Goal: Information Seeking & Learning: Compare options

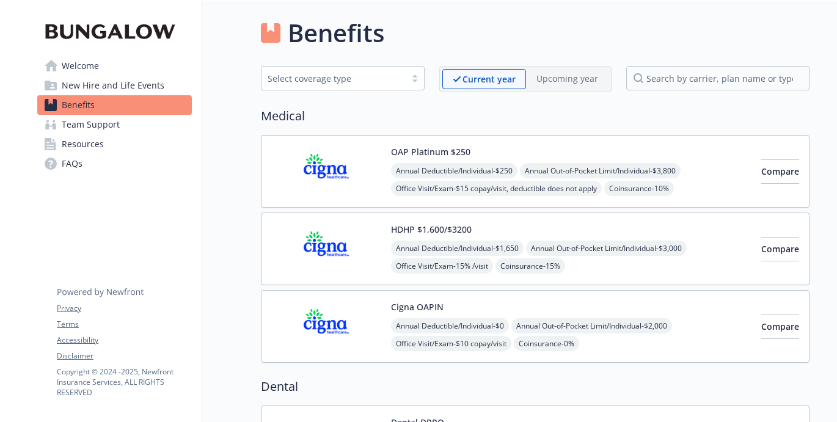
scroll to position [1, 0]
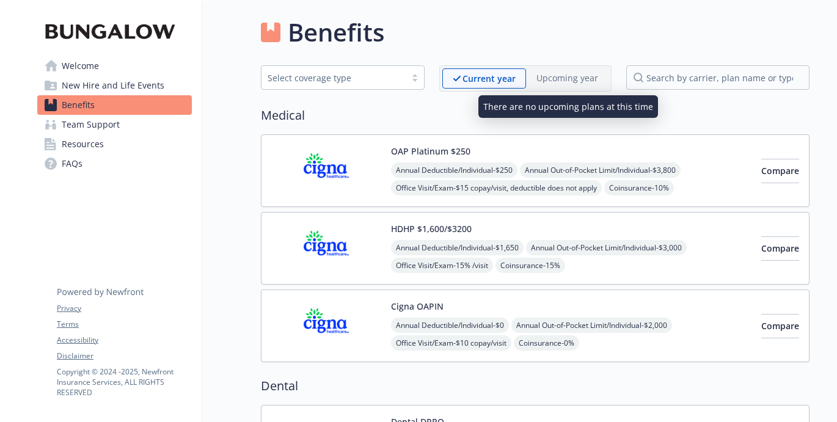
click at [558, 78] on p "Upcoming year" at bounding box center [567, 77] width 62 height 13
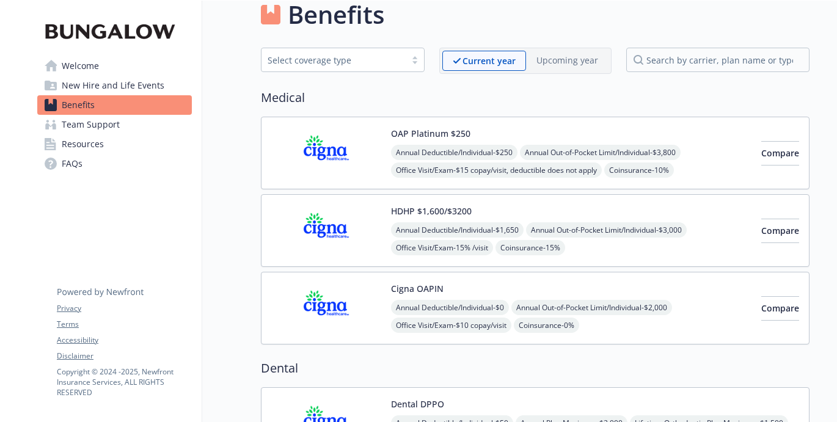
scroll to position [0, 0]
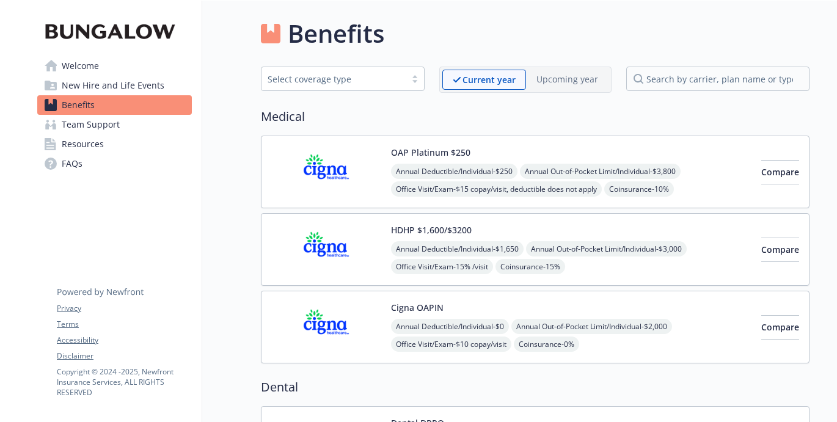
click at [382, 76] on div "Select coverage type" at bounding box center [334, 79] width 132 height 13
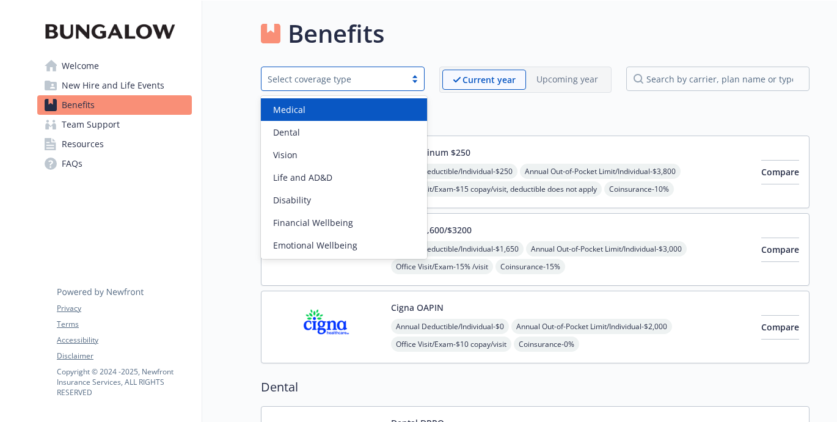
click at [364, 109] on div "Medical" at bounding box center [344, 109] width 152 height 13
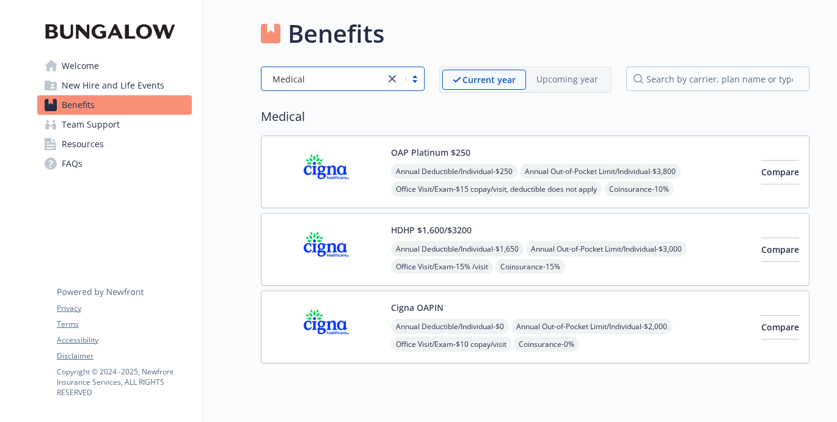
scroll to position [29, 0]
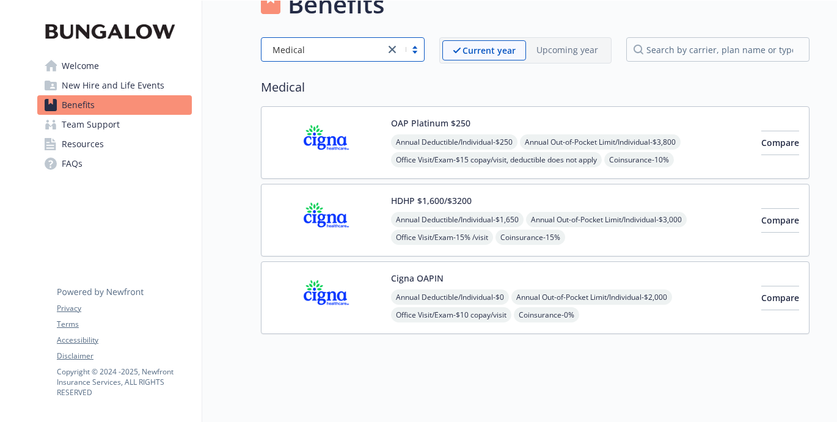
click at [340, 139] on img at bounding box center [326, 143] width 110 height 52
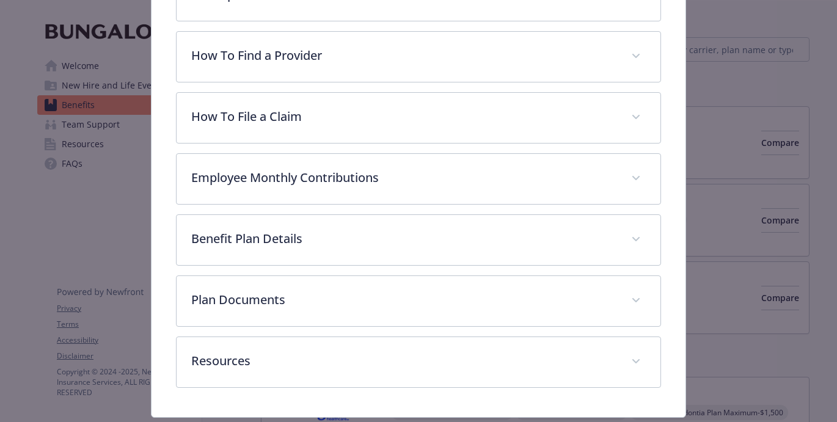
scroll to position [348, 0]
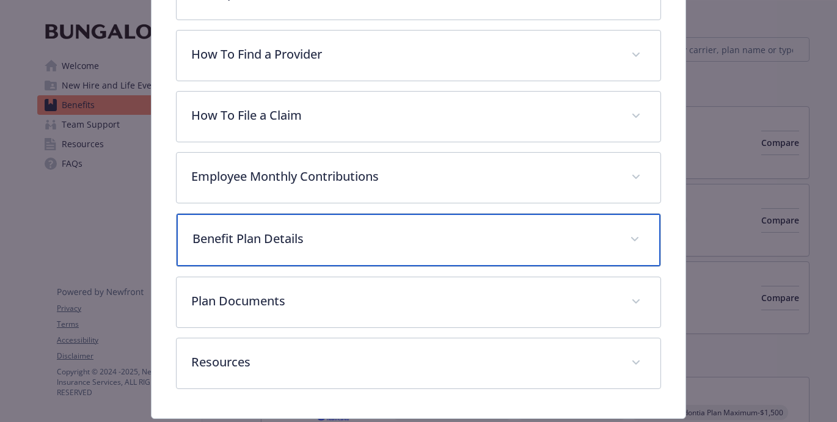
click at [299, 240] on p "Benefit Plan Details" at bounding box center [403, 239] width 423 height 18
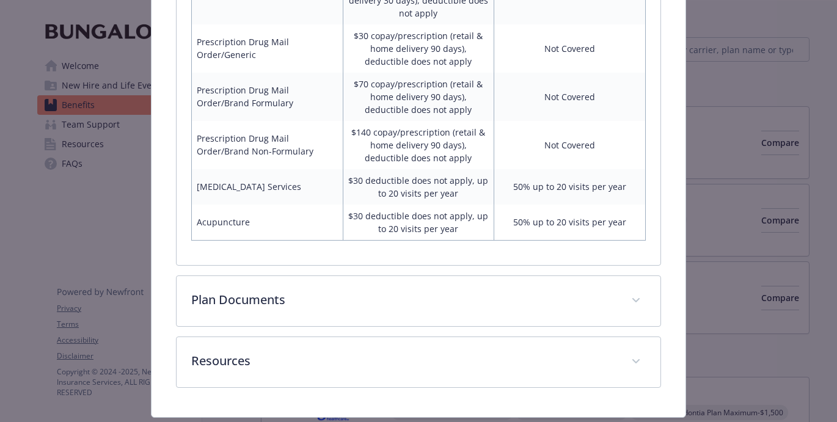
scroll to position [1257, 0]
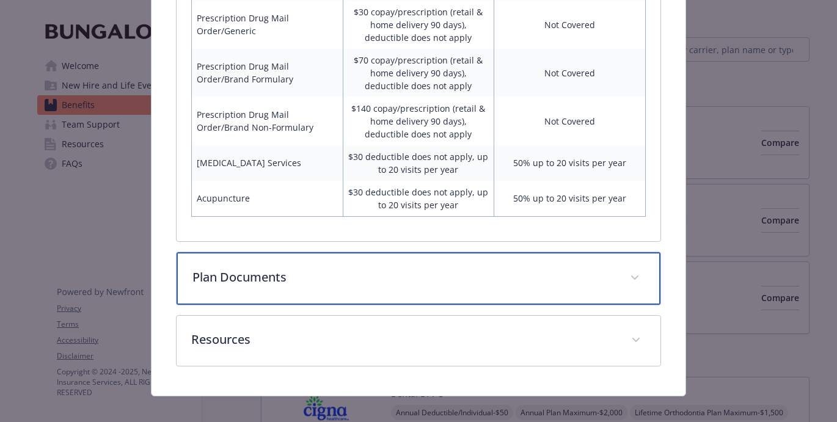
click at [384, 268] on p "Plan Documents" at bounding box center [403, 277] width 423 height 18
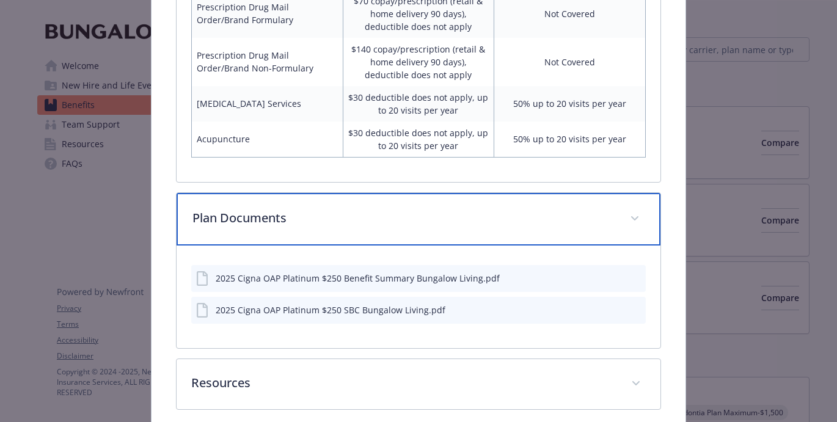
scroll to position [1318, 0]
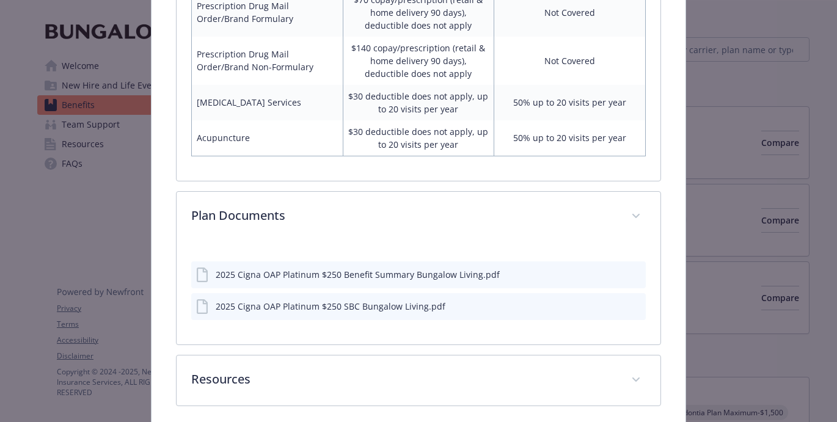
click at [635, 269] on icon "preview file" at bounding box center [634, 273] width 11 height 9
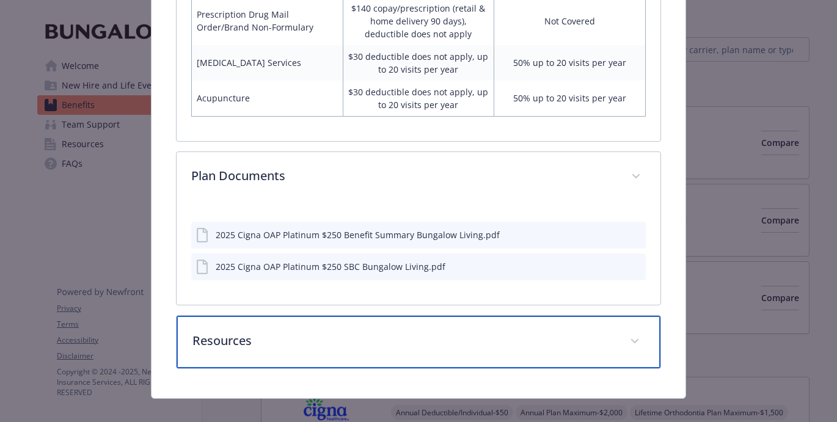
click at [418, 316] on div "Resources" at bounding box center [419, 342] width 485 height 53
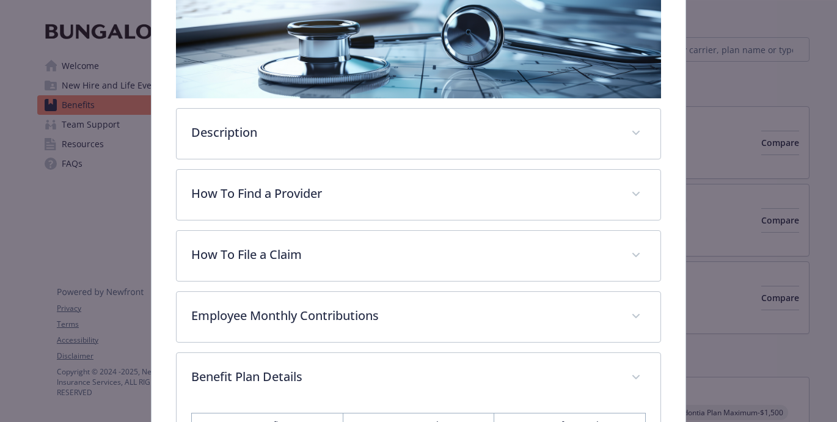
scroll to position [184, 0]
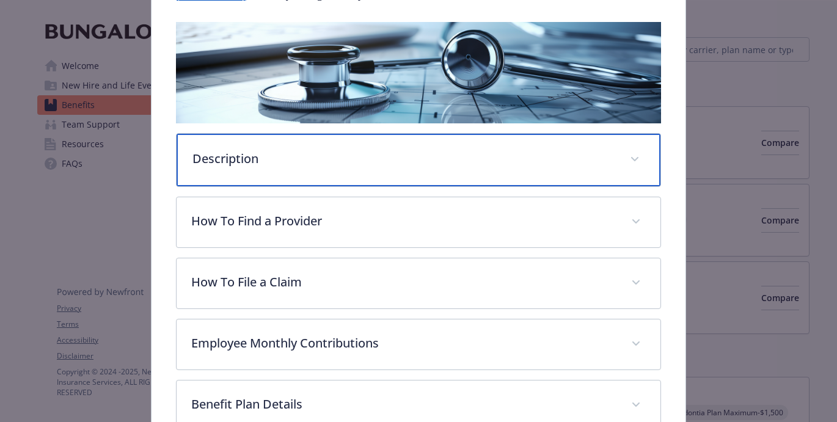
click at [372, 163] on p "Description" at bounding box center [403, 159] width 423 height 18
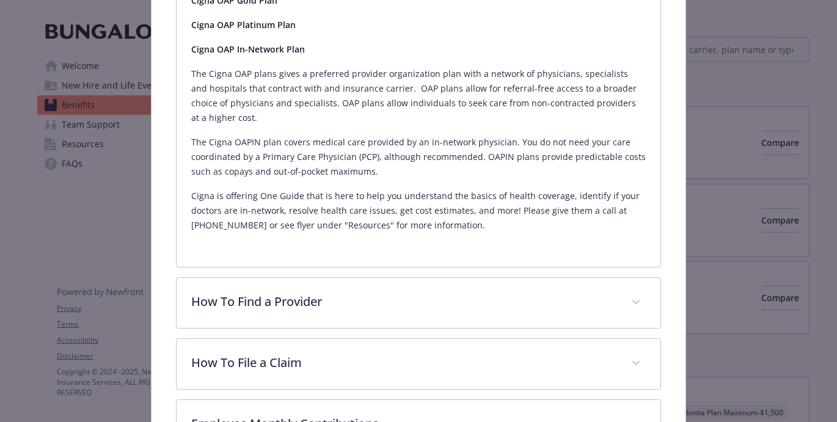
scroll to position [478, 0]
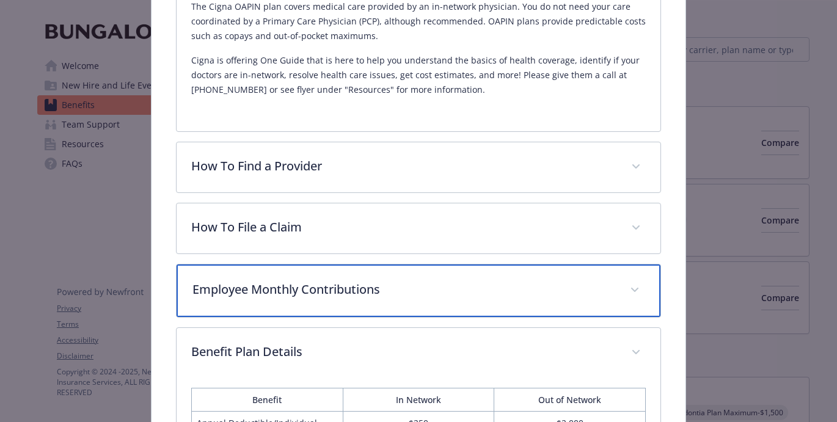
click at [365, 290] on p "Employee Monthly Contributions" at bounding box center [403, 289] width 423 height 18
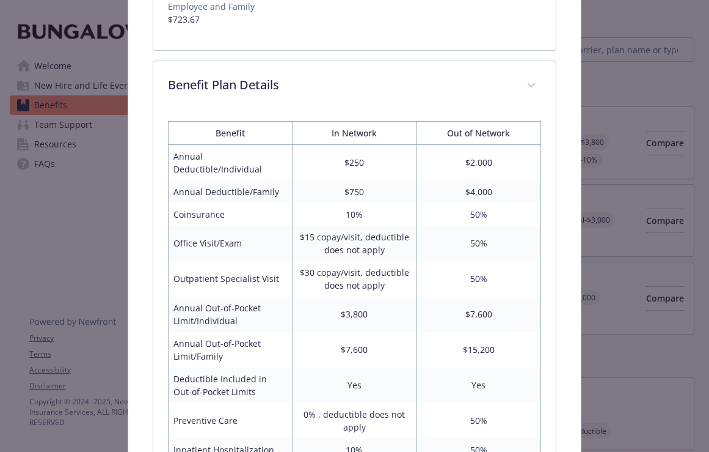
scroll to position [982, 0]
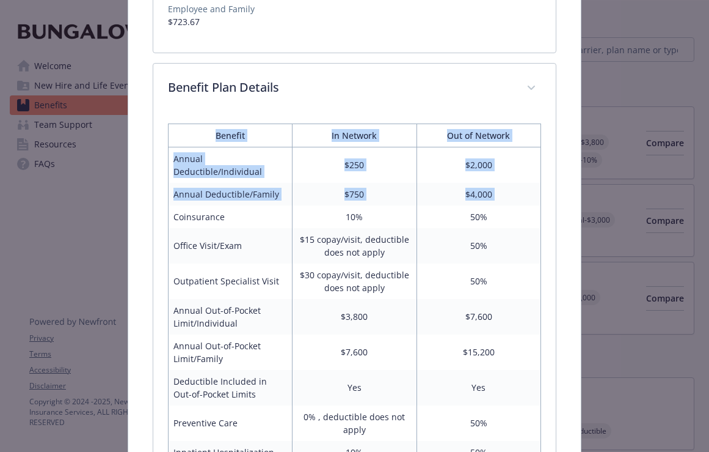
drag, startPoint x: 196, startPoint y: 75, endPoint x: 265, endPoint y: 150, distance: 101.6
click at [313, 299] on td "$3,800" at bounding box center [355, 316] width 124 height 35
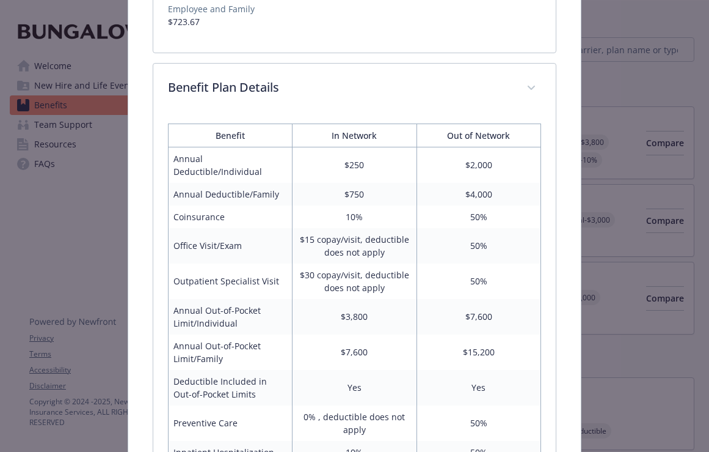
click at [611, 88] on div "Medical - OAP Platinum $250 - Medical PPO OAP Platinum $250 Website [DOMAIN_NAM…" at bounding box center [355, 285] width 568 height 2456
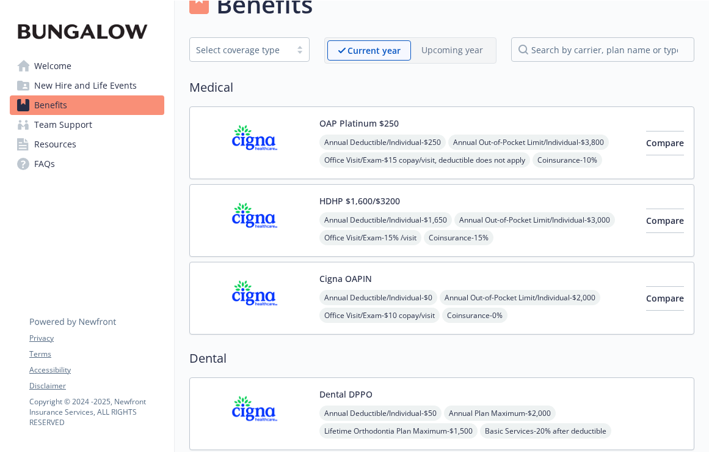
click at [479, 290] on div "Annual Deductible/Individual - $0 Annual Out-of-Pocket Limit/Individual - $2,00…" at bounding box center [478, 342] width 317 height 104
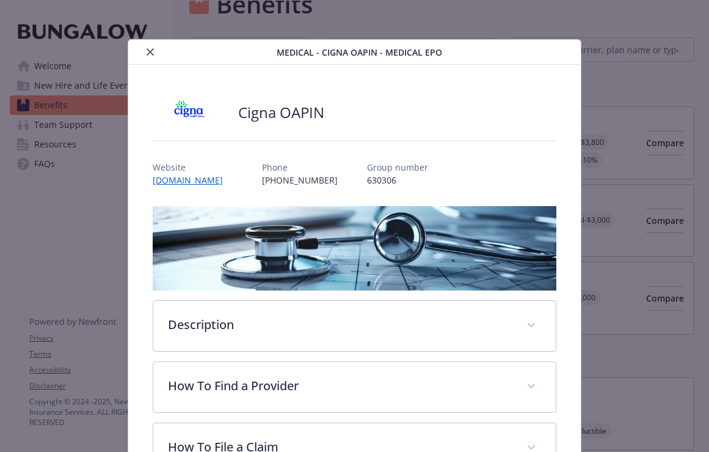
scroll to position [37, 0]
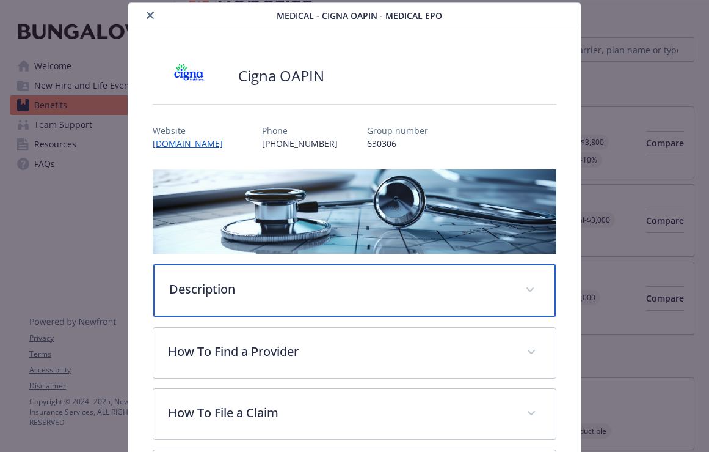
click at [294, 295] on p "Description" at bounding box center [340, 289] width 342 height 18
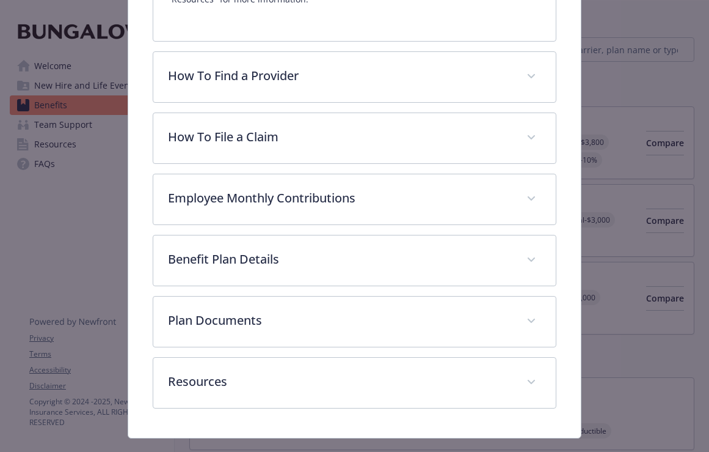
scroll to position [705, 0]
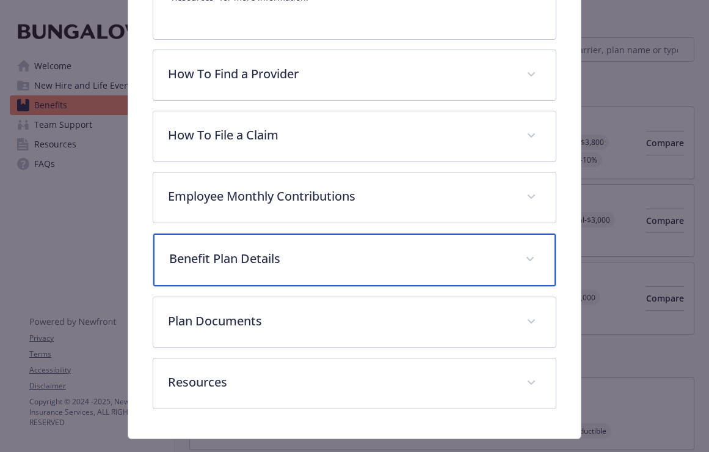
click at [379, 249] on p "Benefit Plan Details" at bounding box center [340, 258] width 342 height 18
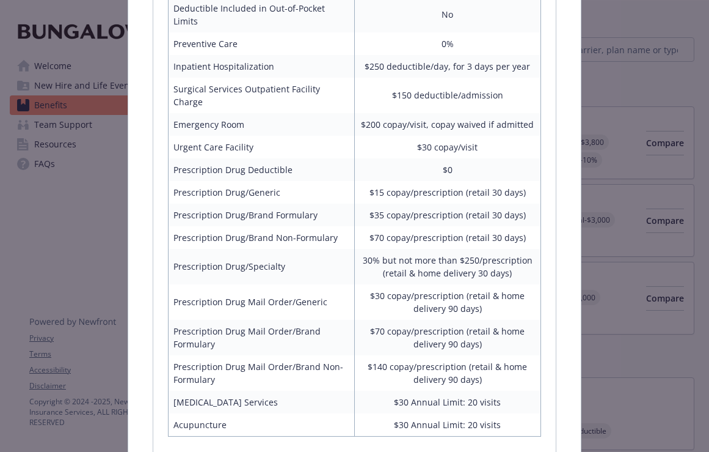
scroll to position [1185, 0]
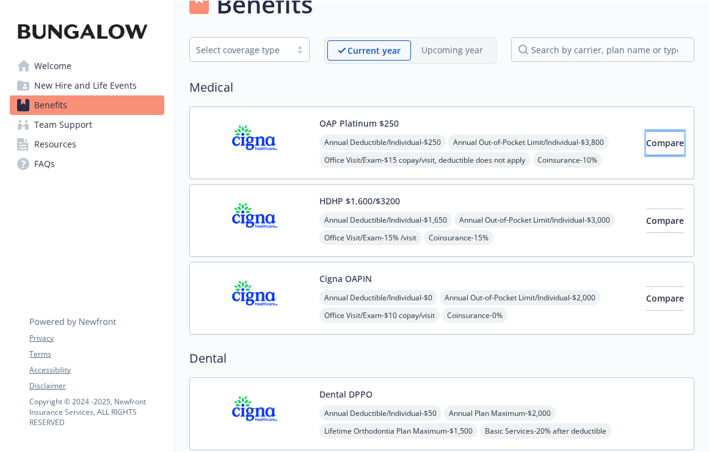
click at [646, 141] on span "Compare" at bounding box center [665, 143] width 38 height 12
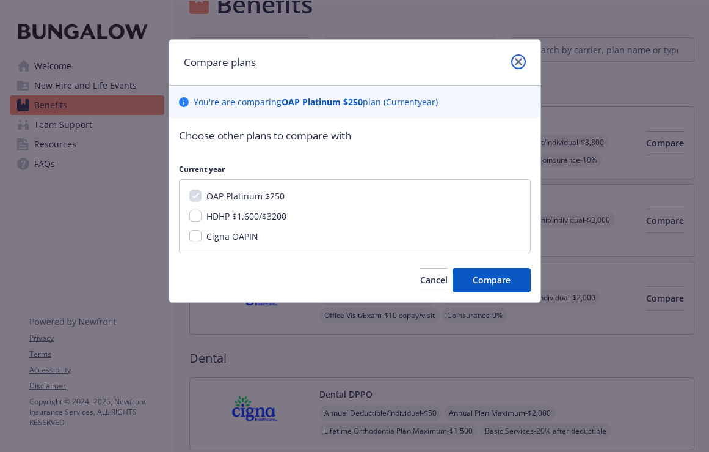
click at [518, 60] on icon "close" at bounding box center [518, 61] width 7 height 7
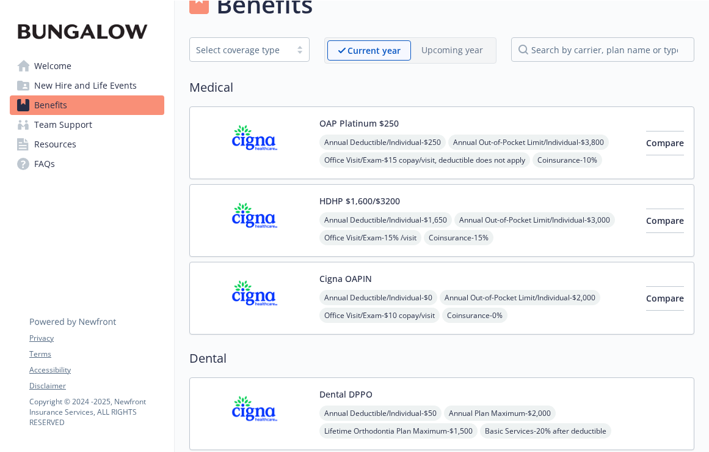
click at [422, 124] on div "OAP Platinum $250 Annual Deductible/Individual - $250 Annual Out-of-Pocket Limi…" at bounding box center [478, 143] width 317 height 52
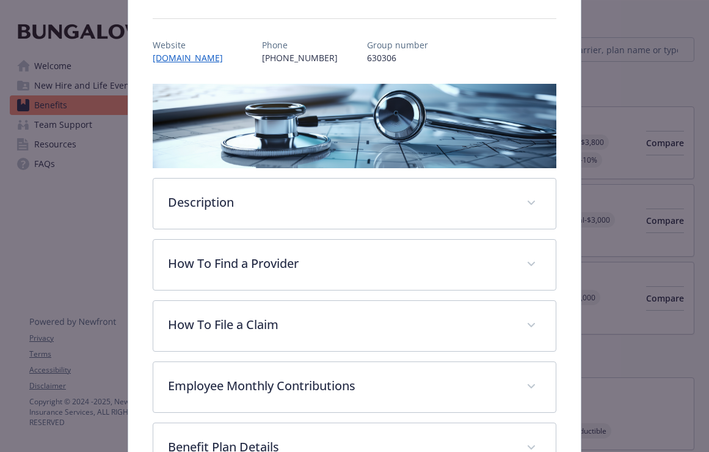
scroll to position [123, 0]
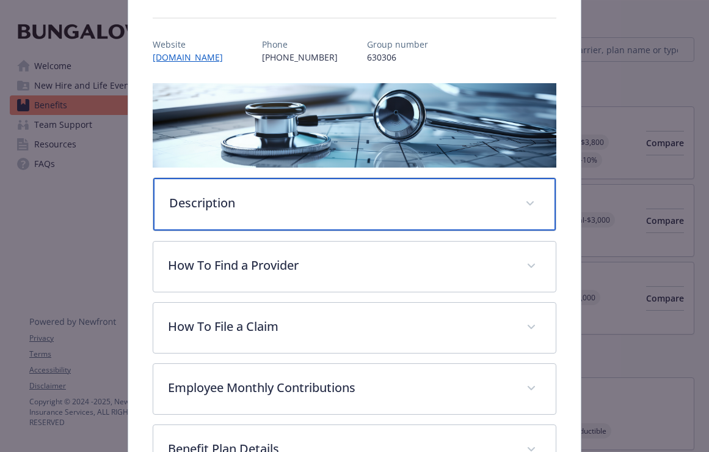
click at [377, 210] on div "Description" at bounding box center [354, 204] width 403 height 53
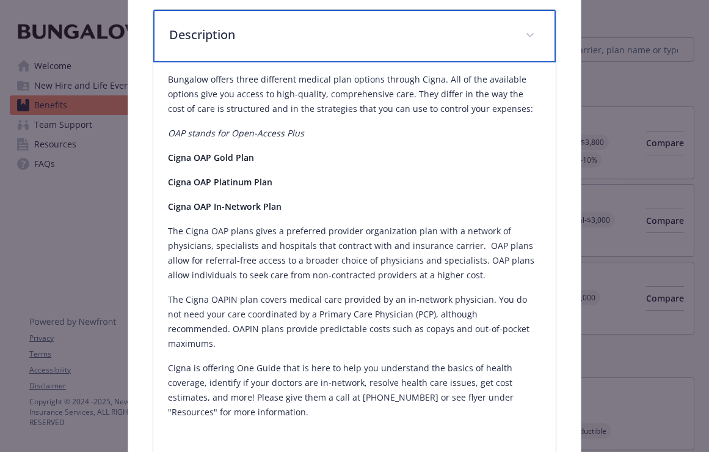
scroll to position [293, 0]
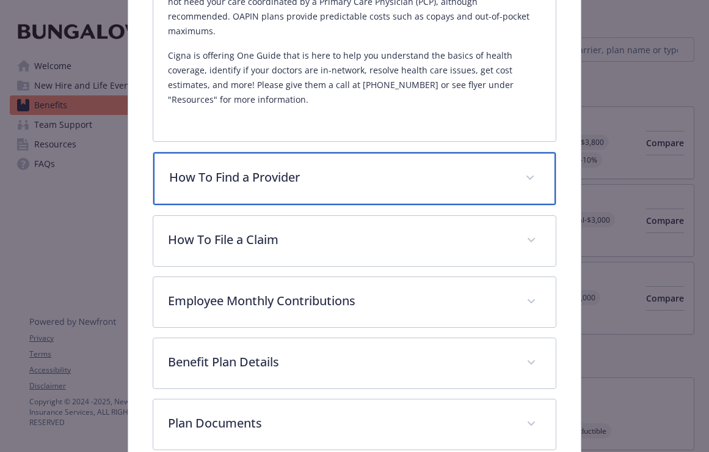
click at [361, 168] on p "How To Find a Provider" at bounding box center [340, 177] width 342 height 18
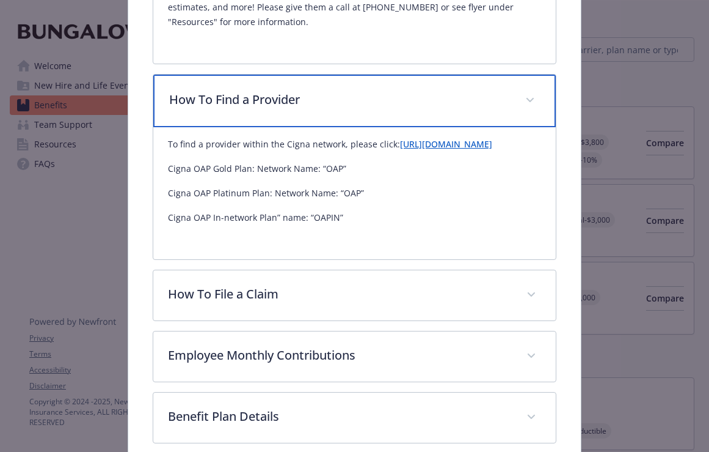
scroll to position [687, 0]
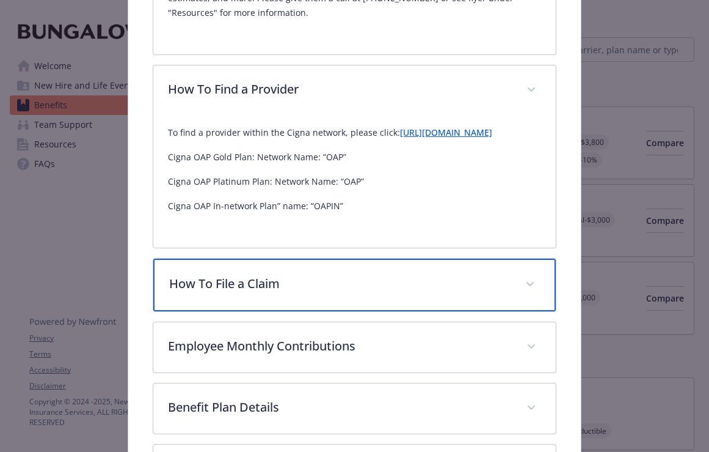
click at [331, 293] on p "How To File a Claim" at bounding box center [340, 283] width 342 height 18
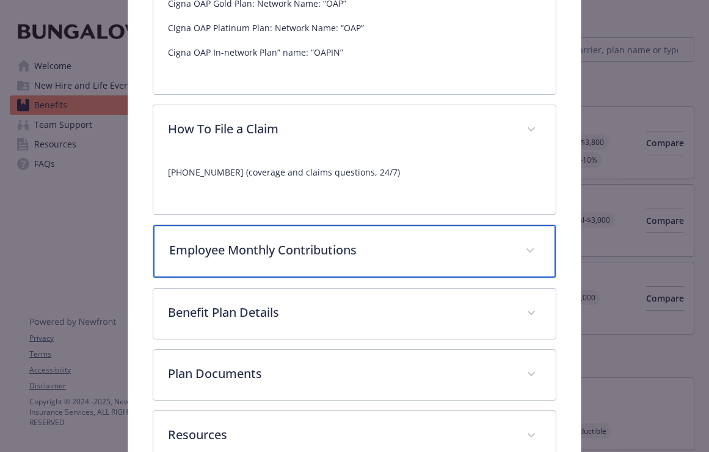
click at [306, 259] on p "Employee Monthly Contributions" at bounding box center [340, 250] width 342 height 18
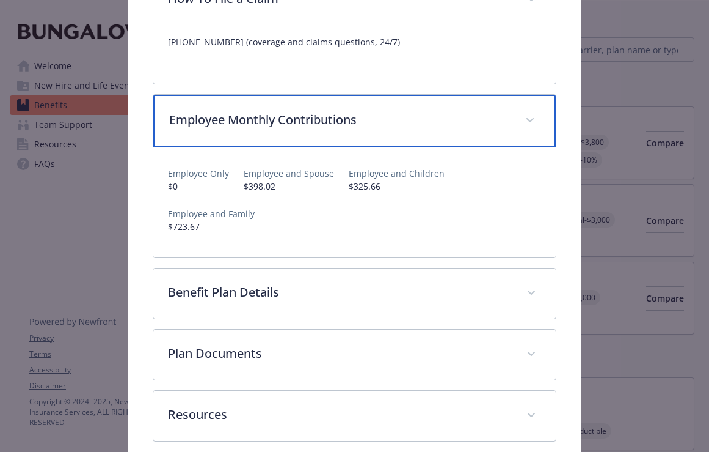
scroll to position [980, 0]
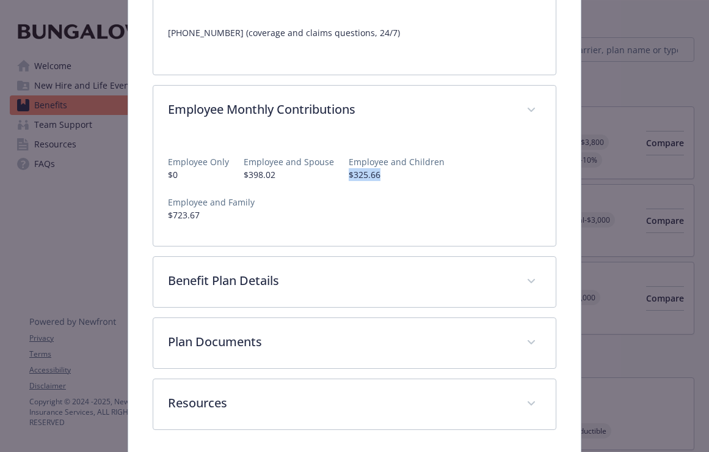
drag, startPoint x: 379, startPoint y: 191, endPoint x: 345, endPoint y: 190, distance: 34.2
click at [349, 181] on p "$325.66" at bounding box center [397, 174] width 96 height 13
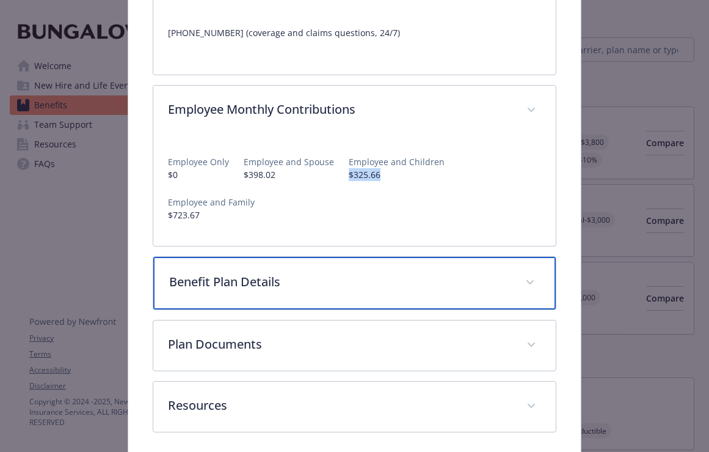
click at [288, 273] on p "Benefit Plan Details" at bounding box center [340, 282] width 342 height 18
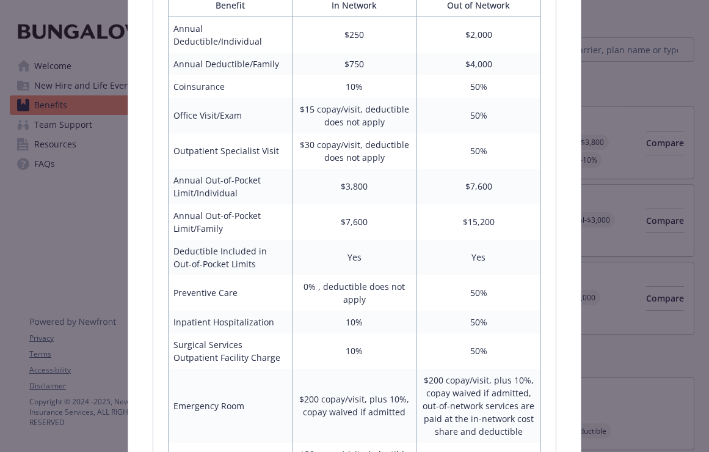
scroll to position [1301, 0]
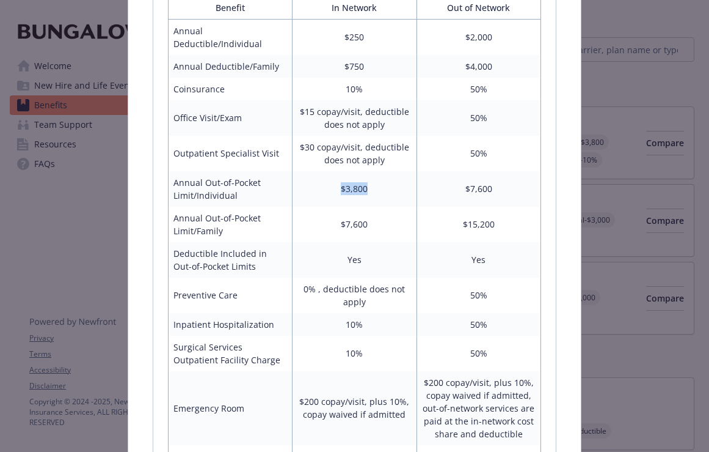
drag, startPoint x: 368, startPoint y: 163, endPoint x: 337, endPoint y: 163, distance: 31.8
click at [337, 171] on td "$3,800" at bounding box center [355, 188] width 124 height 35
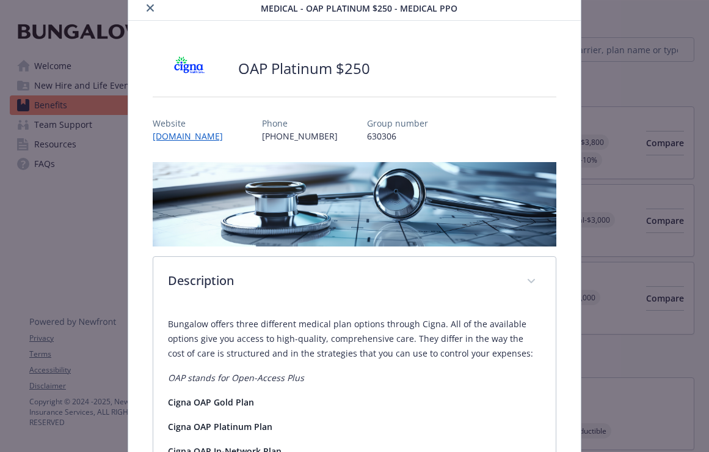
scroll to position [0, 0]
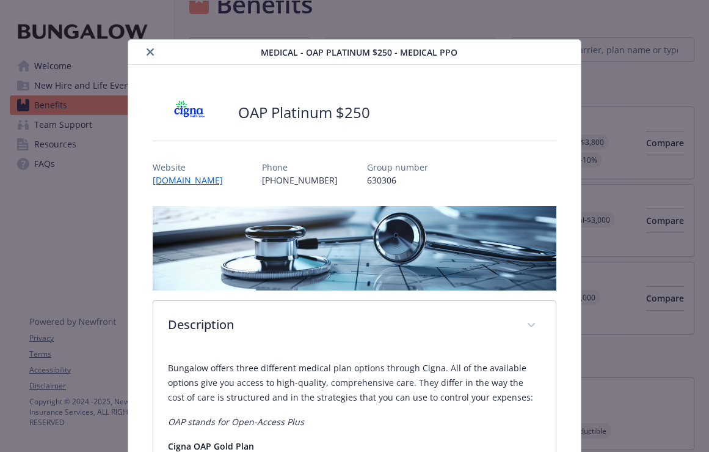
click at [148, 48] on icon "close" at bounding box center [150, 51] width 7 height 7
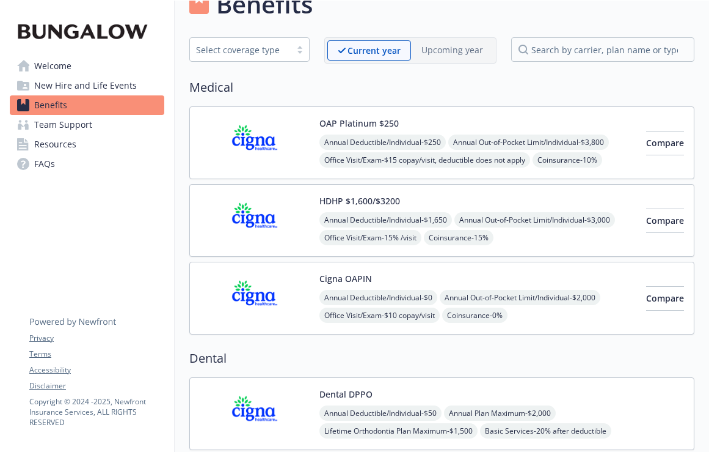
click at [532, 199] on div "HDHP $1,600/$3200 Annual Deductible/Individual - $1,650 Annual Out-of-Pocket Li…" at bounding box center [478, 220] width 317 height 52
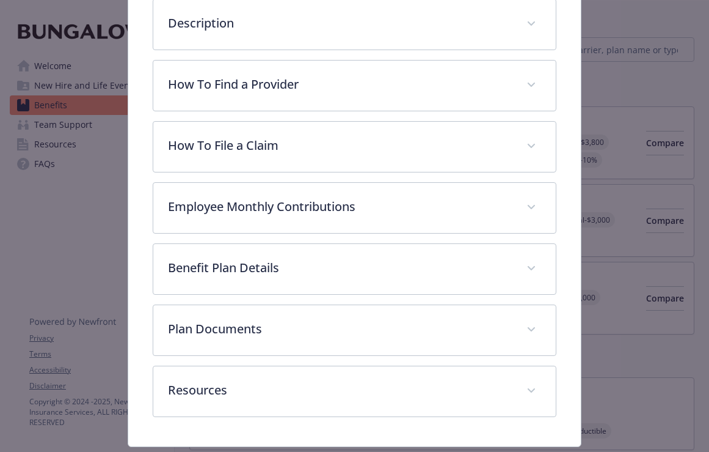
scroll to position [314, 0]
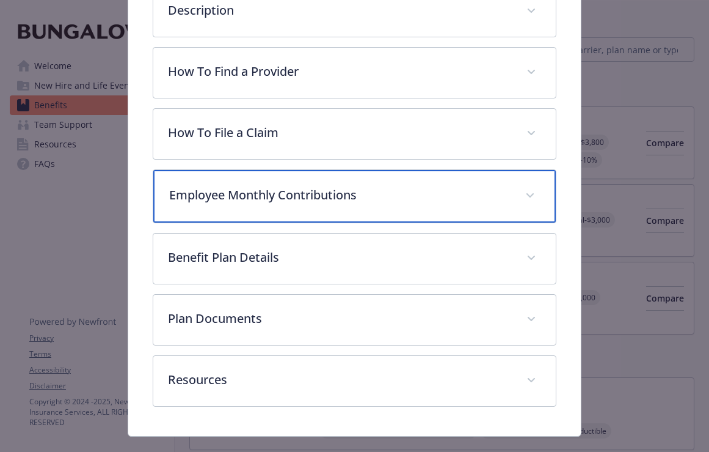
click at [353, 209] on div "Employee Monthly Contributions" at bounding box center [354, 196] width 403 height 53
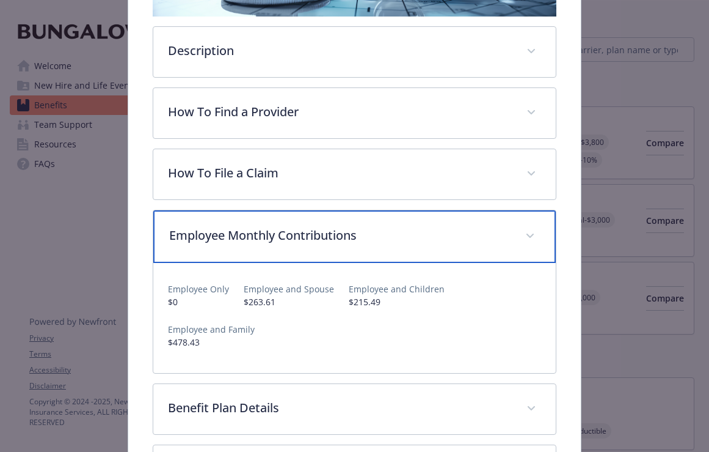
scroll to position [241, 0]
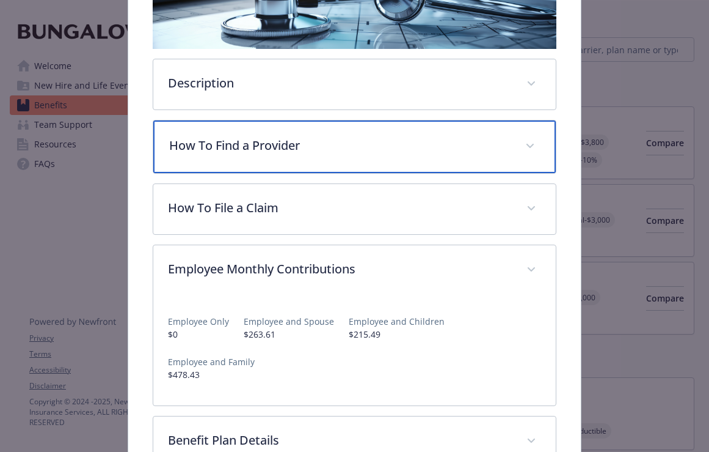
click at [355, 147] on p "How To Find a Provider" at bounding box center [340, 145] width 342 height 18
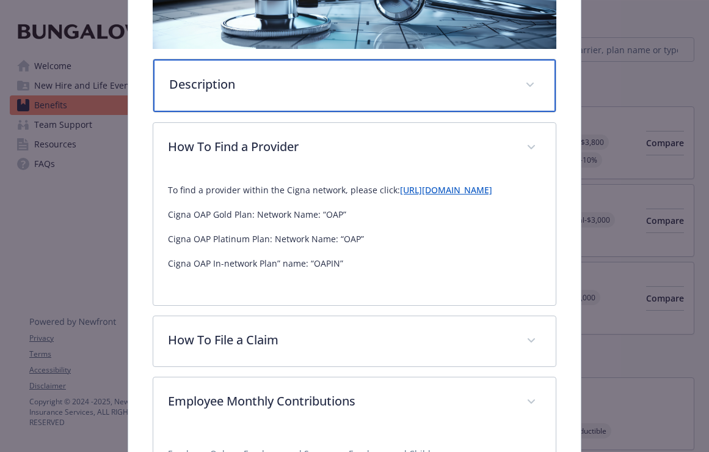
click at [327, 101] on div "Description" at bounding box center [354, 85] width 403 height 53
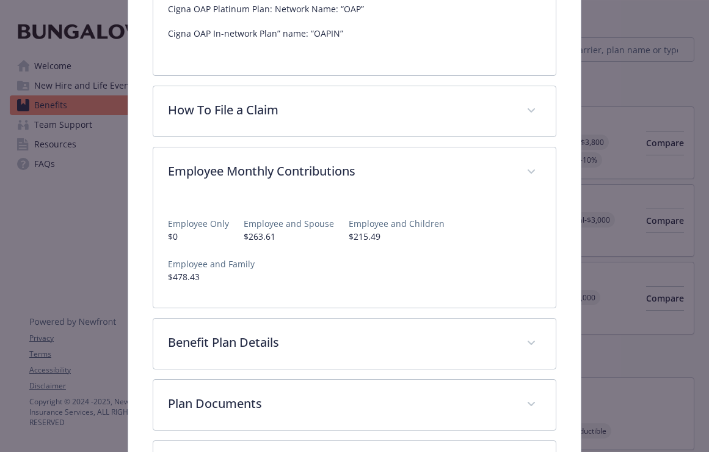
scroll to position [945, 0]
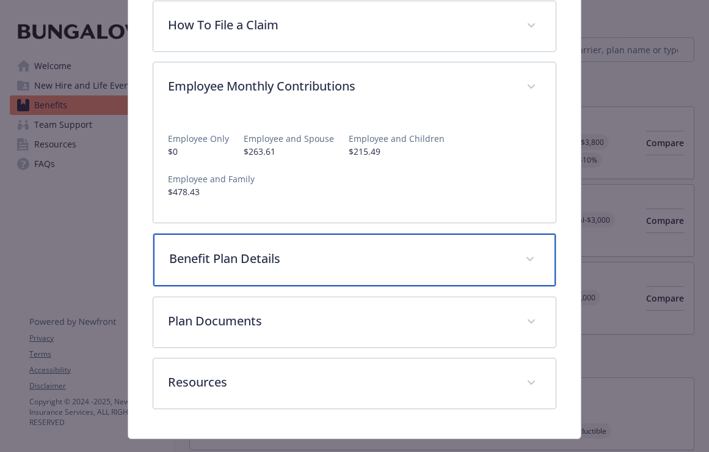
click at [292, 246] on div "Benefit Plan Details" at bounding box center [354, 259] width 403 height 53
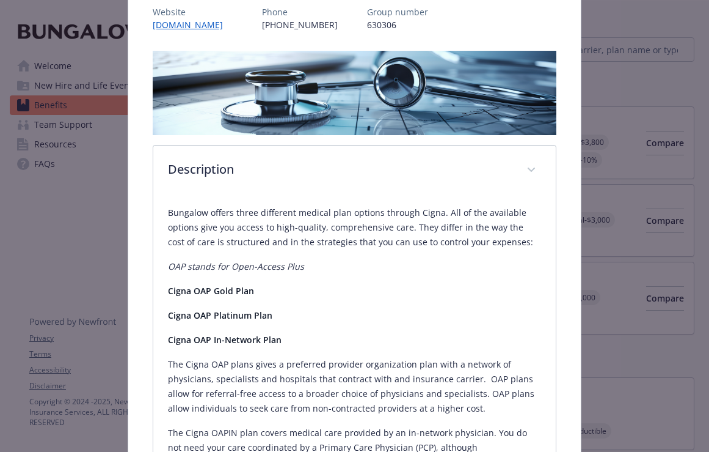
scroll to position [0, 0]
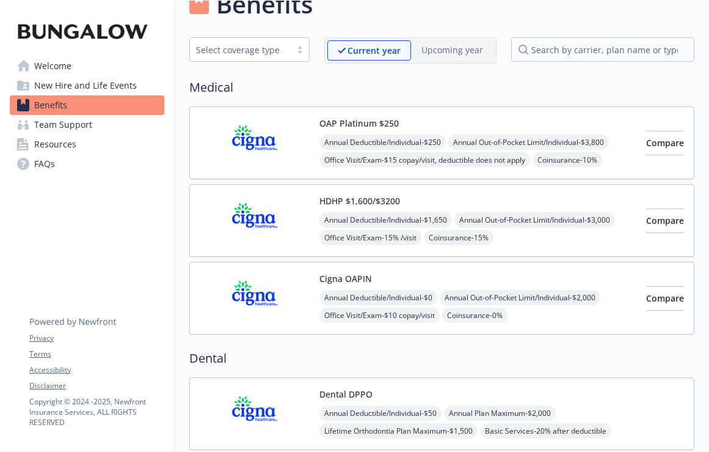
click at [524, 293] on div "Annual Deductible/Individual - $0 Annual Out-of-Pocket Limit/Individual - $2,00…" at bounding box center [478, 342] width 317 height 104
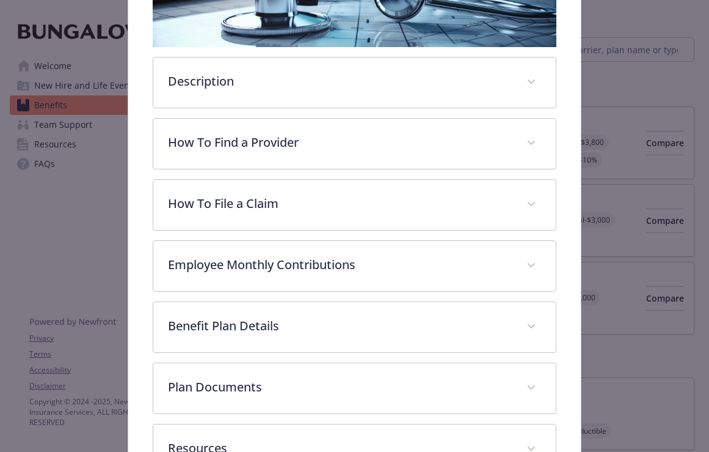
scroll to position [241, 0]
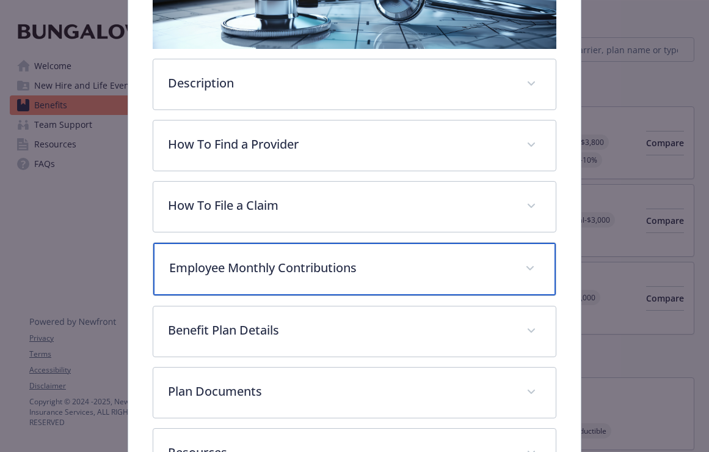
click at [299, 273] on p "Employee Monthly Contributions" at bounding box center [340, 267] width 342 height 18
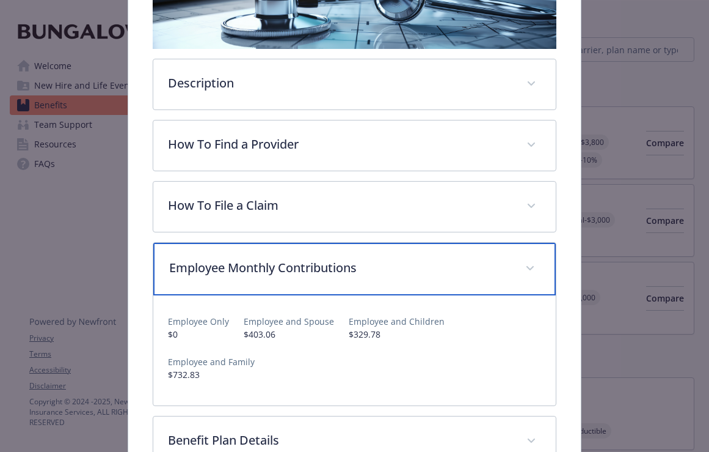
click at [299, 273] on p "Employee Monthly Contributions" at bounding box center [340, 267] width 342 height 18
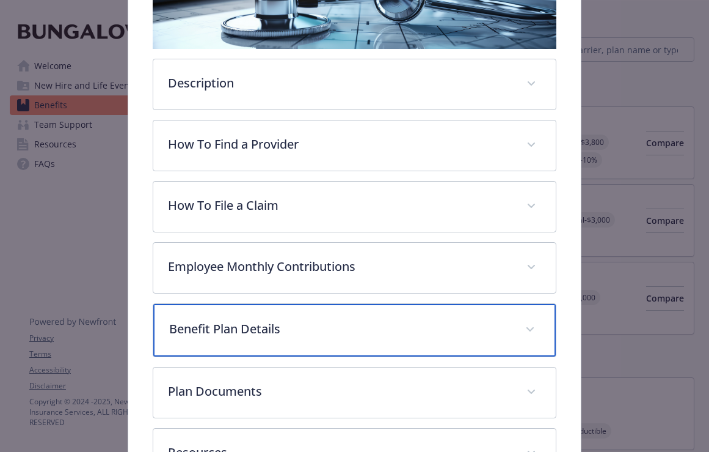
click at [281, 332] on p "Benefit Plan Details" at bounding box center [340, 329] width 342 height 18
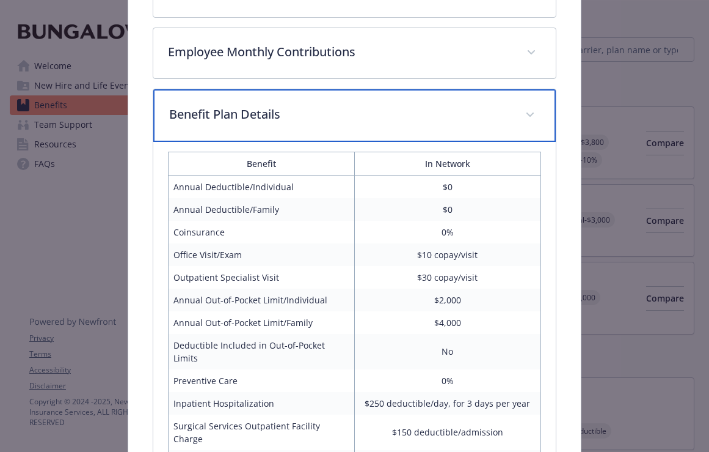
scroll to position [0, 0]
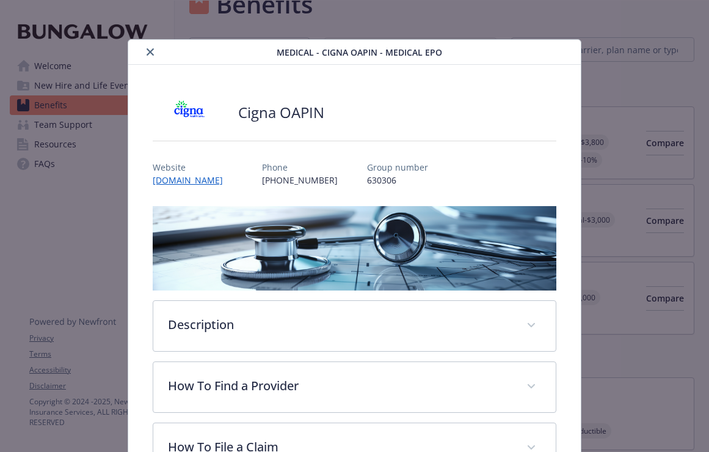
click at [155, 56] on button "close" at bounding box center [150, 52] width 15 height 15
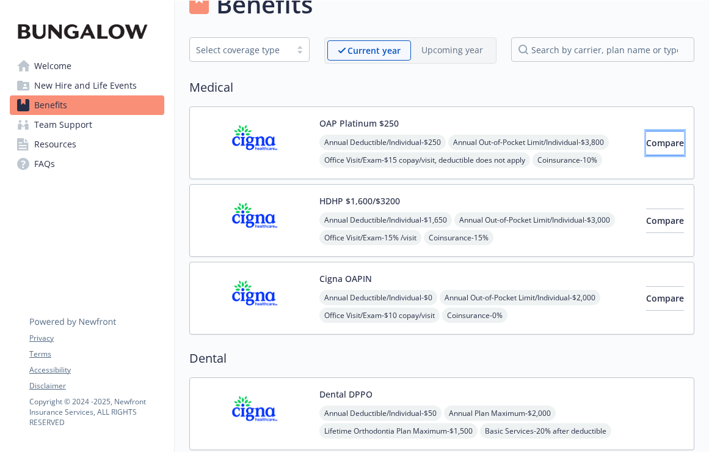
click at [646, 140] on span "Compare" at bounding box center [665, 143] width 38 height 12
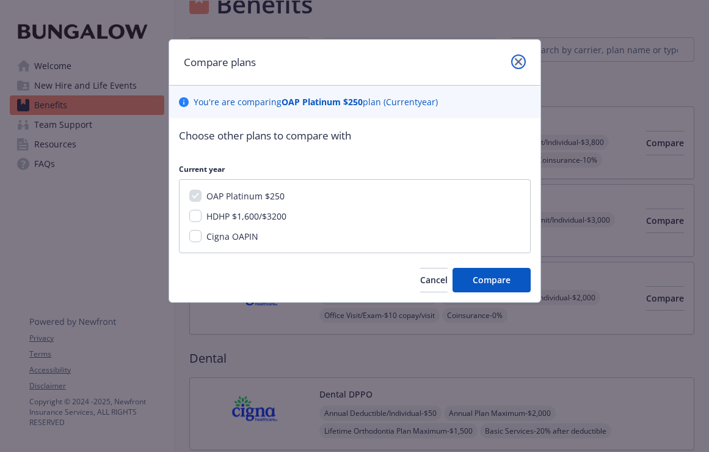
click at [519, 58] on icon "close" at bounding box center [518, 61] width 7 height 7
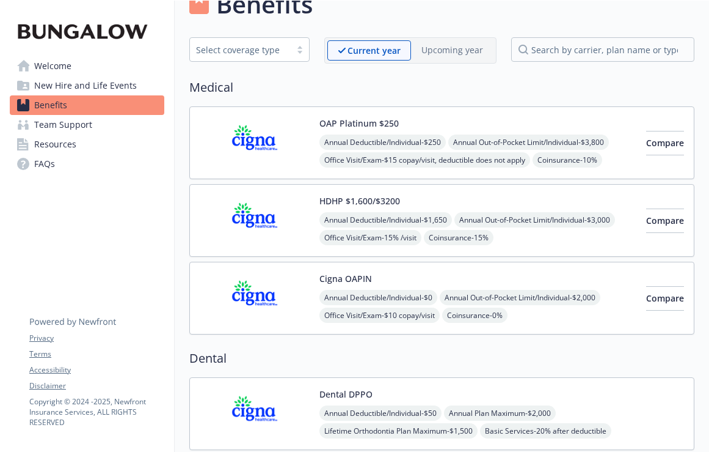
click at [442, 145] on span "Annual Deductible/Individual - $250" at bounding box center [383, 141] width 126 height 15
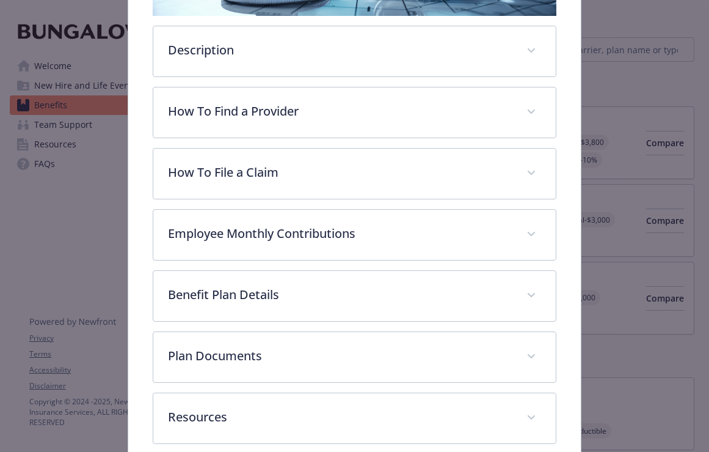
scroll to position [273, 0]
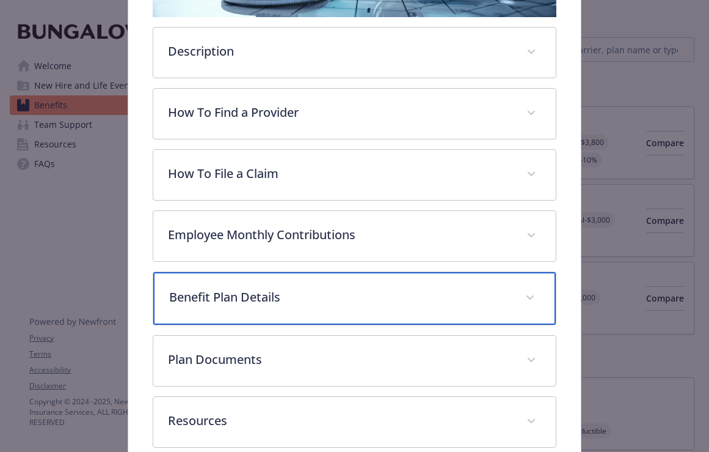
click at [297, 305] on div "Benefit Plan Details" at bounding box center [354, 298] width 403 height 53
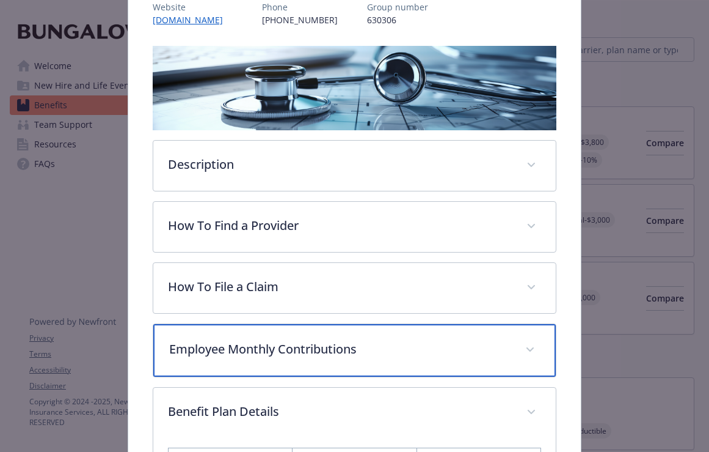
click at [279, 351] on p "Employee Monthly Contributions" at bounding box center [340, 349] width 342 height 18
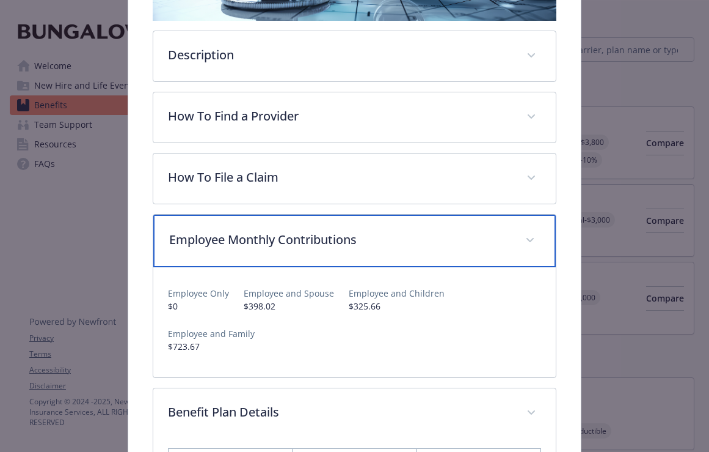
scroll to position [272, 0]
